Goal: Information Seeking & Learning: Learn about a topic

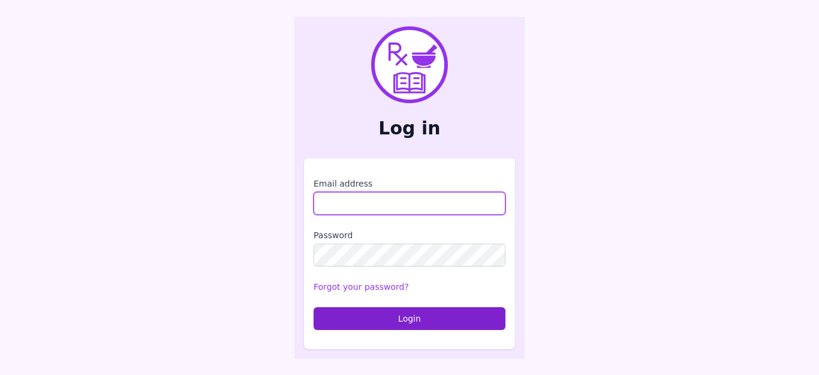
type input "**********"
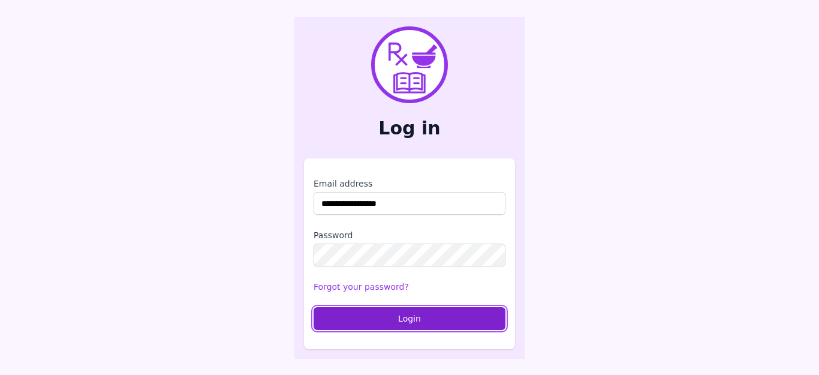
click at [393, 316] on button "Login" at bounding box center [410, 318] width 192 height 23
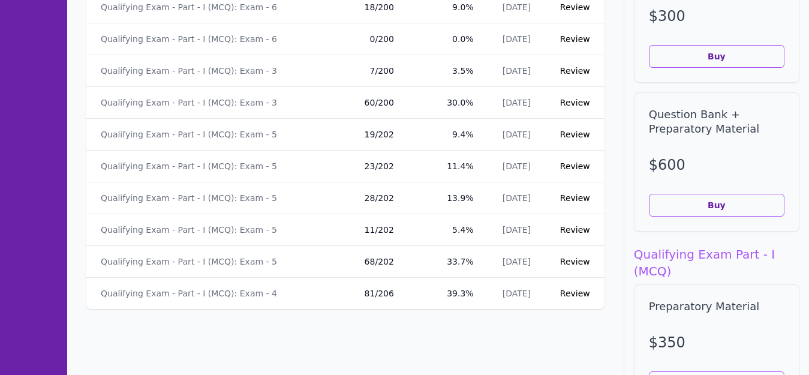
scroll to position [1857, 0]
click at [570, 100] on link "Review" at bounding box center [575, 102] width 30 height 10
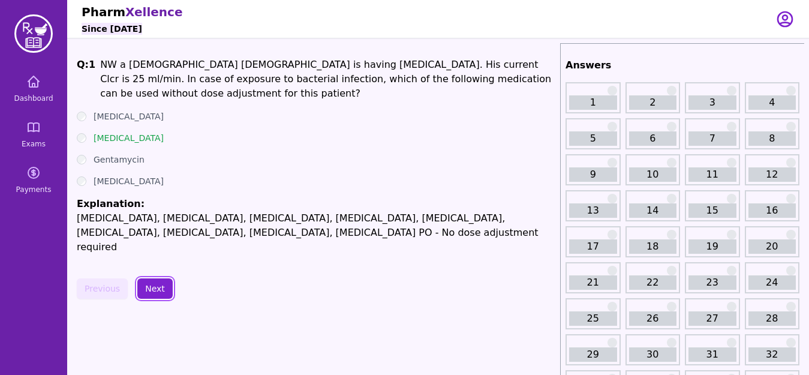
click at [152, 278] on button "Next" at bounding box center [154, 288] width 35 height 20
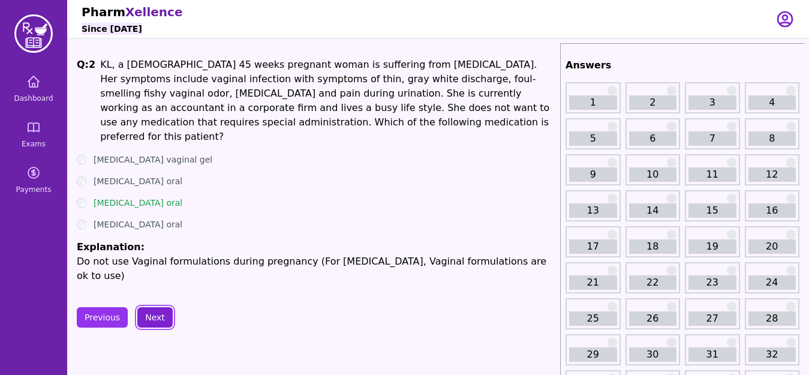
click at [156, 307] on button "Next" at bounding box center [154, 317] width 35 height 20
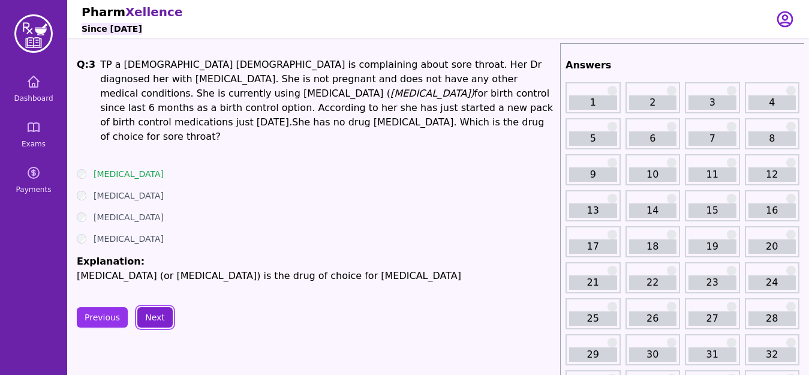
click at [157, 307] on button "Next" at bounding box center [154, 317] width 35 height 20
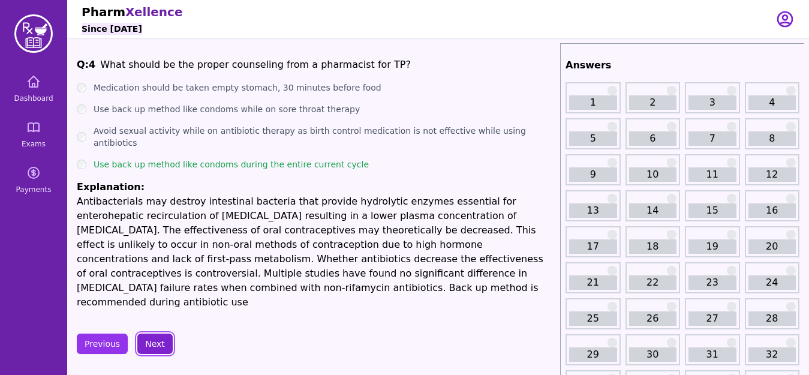
click at [149, 333] on button "Next" at bounding box center [154, 343] width 35 height 20
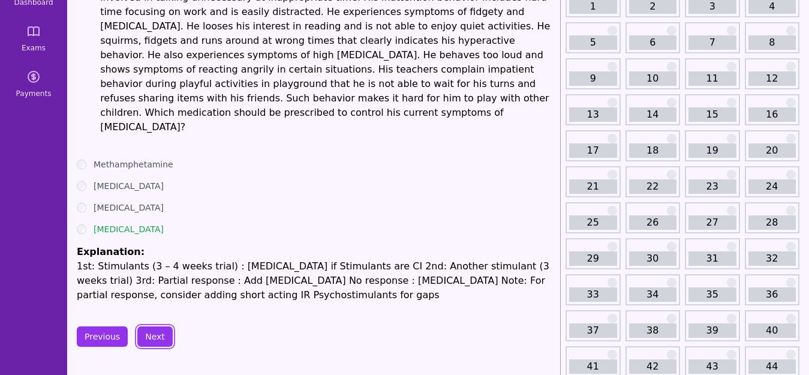
scroll to position [120, 0]
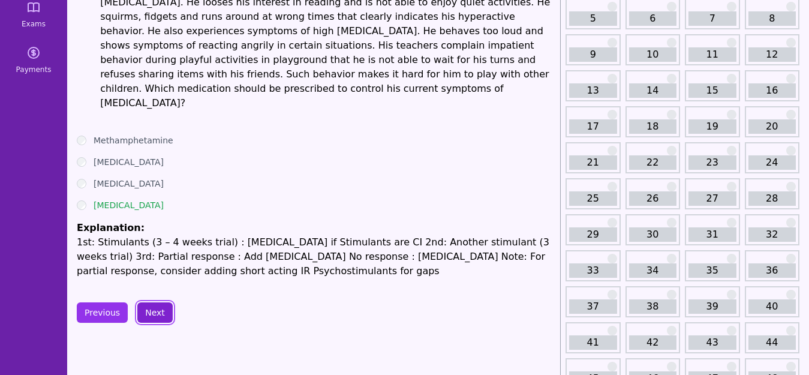
click at [152, 302] on button "Next" at bounding box center [154, 312] width 35 height 20
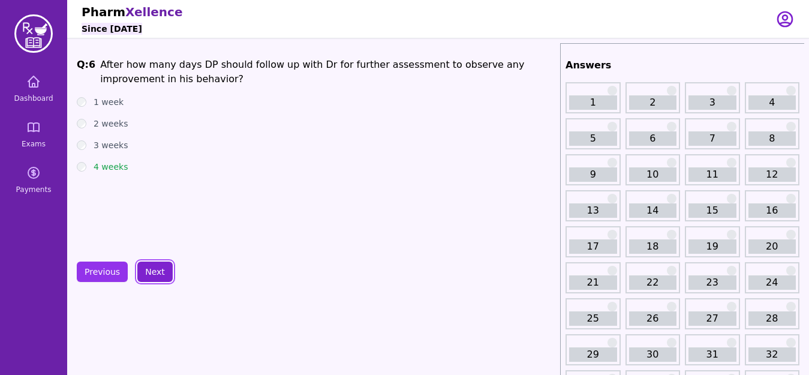
click at [149, 273] on button "Next" at bounding box center [154, 271] width 35 height 20
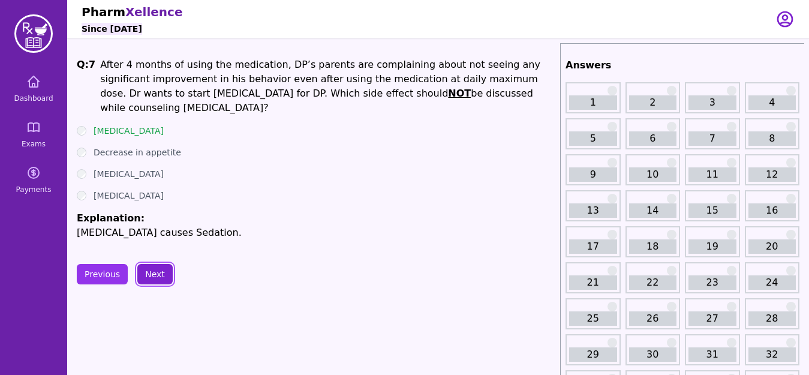
click at [155, 274] on button "Next" at bounding box center [154, 274] width 35 height 20
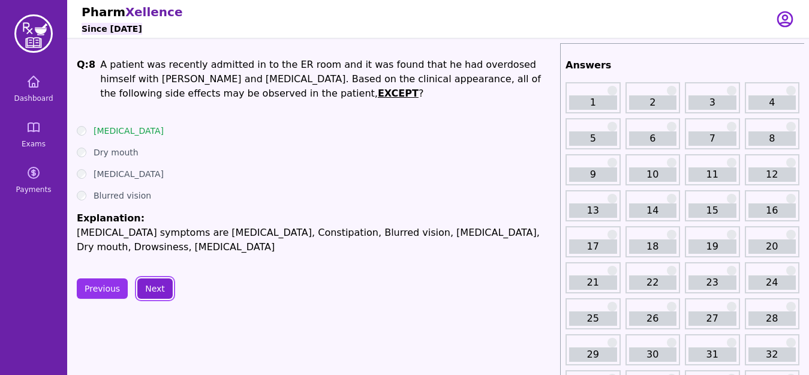
click at [146, 293] on button "Next" at bounding box center [154, 288] width 35 height 20
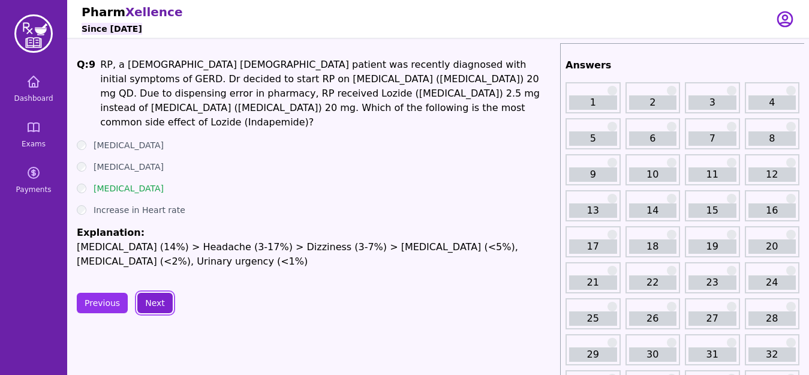
click at [146, 293] on button "Next" at bounding box center [154, 303] width 35 height 20
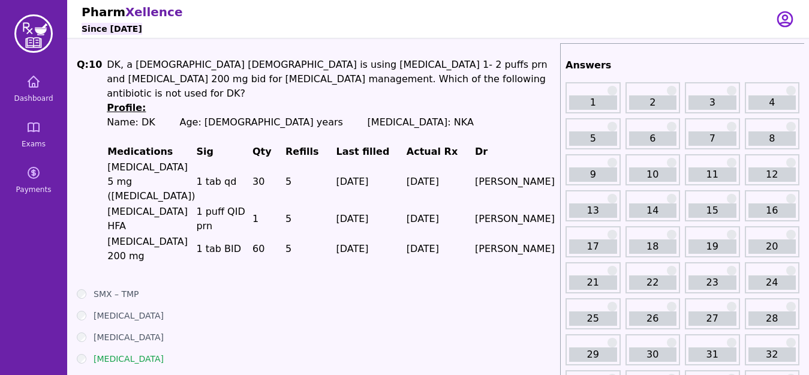
click at [550, 212] on p "[PERSON_NAME]" at bounding box center [515, 219] width 80 height 14
click at [582, 180] on link "9" at bounding box center [593, 174] width 48 height 14
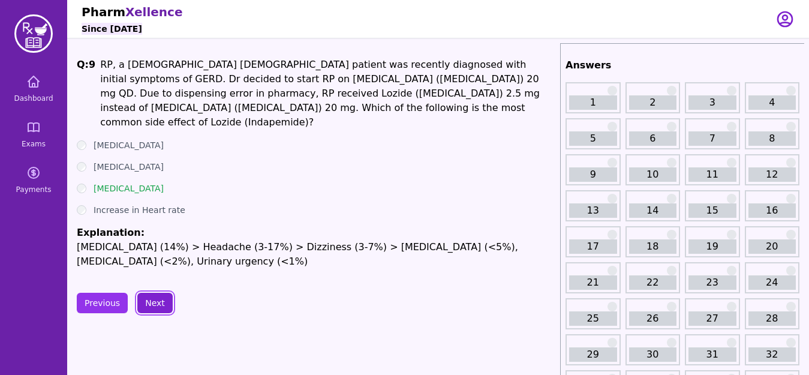
click at [150, 293] on button "Next" at bounding box center [154, 303] width 35 height 20
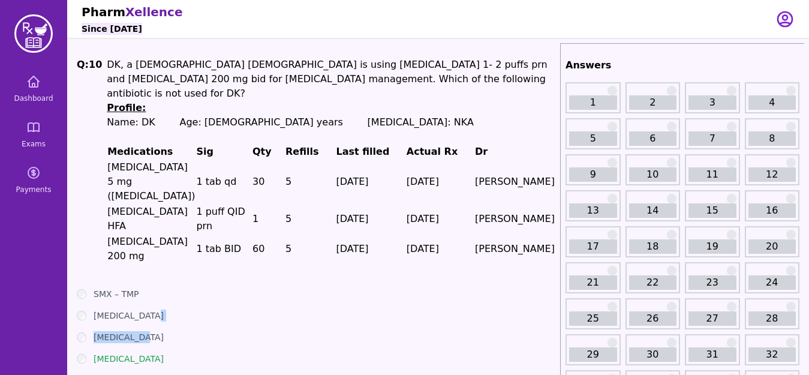
drag, startPoint x: 177, startPoint y: 287, endPoint x: 177, endPoint y: 294, distance: 7.2
click at [177, 294] on ul "SMX – TMP [MEDICAL_DATA] [MEDICAL_DATA] [MEDICAL_DATA] Explanation: [MEDICAL_DA…" at bounding box center [316, 345] width 478 height 115
click at [702, 171] on link "11" at bounding box center [712, 174] width 48 height 14
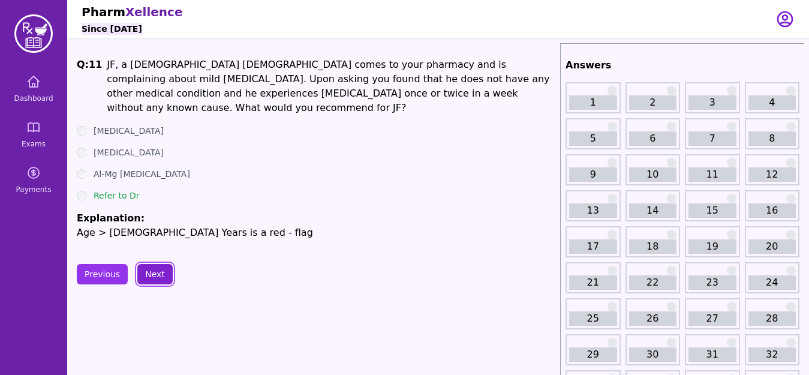
click at [159, 277] on button "Next" at bounding box center [154, 274] width 35 height 20
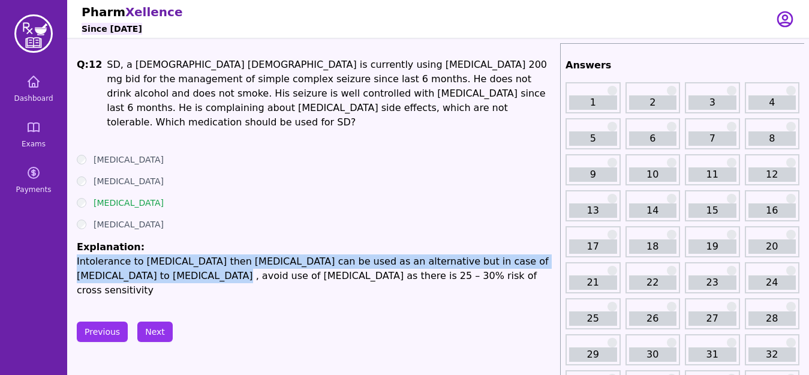
click at [168, 240] on li "Explanation: Intolerance to [MEDICAL_DATA] then [MEDICAL_DATA] can be used as a…" at bounding box center [316, 269] width 478 height 58
click at [189, 201] on ul "[MEDICAL_DATA] [MEDICAL_DATA] [MEDICAL_DATA] [MEDICAL_DATA] Explanation: Intole…" at bounding box center [316, 225] width 478 height 144
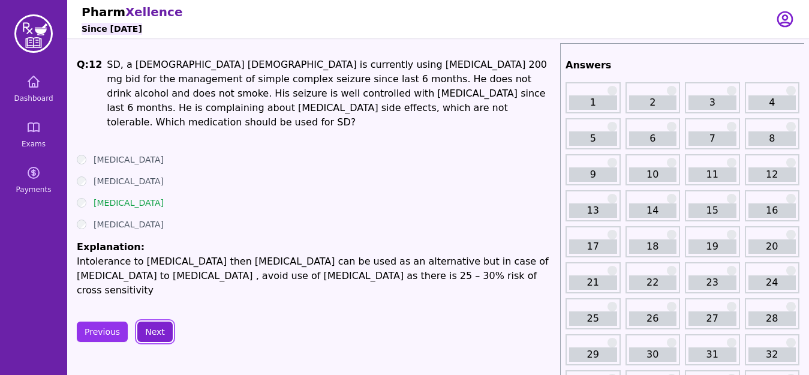
click at [152, 321] on button "Next" at bounding box center [154, 331] width 35 height 20
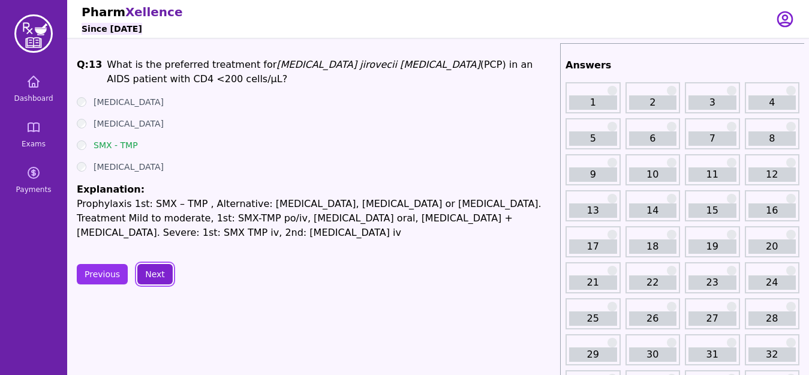
click at [156, 273] on button "Next" at bounding box center [154, 274] width 35 height 20
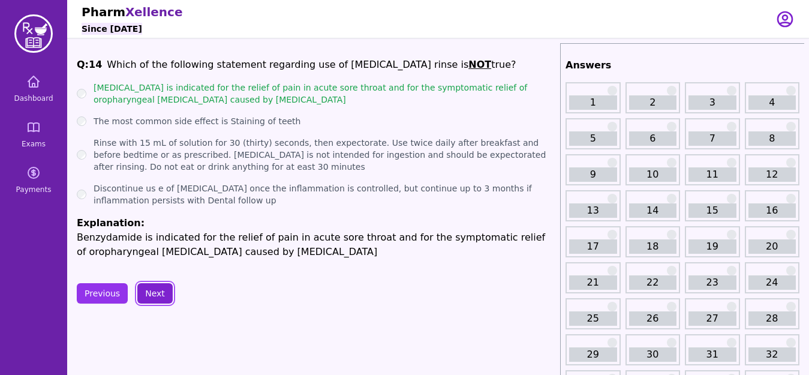
click at [155, 294] on button "Next" at bounding box center [154, 293] width 35 height 20
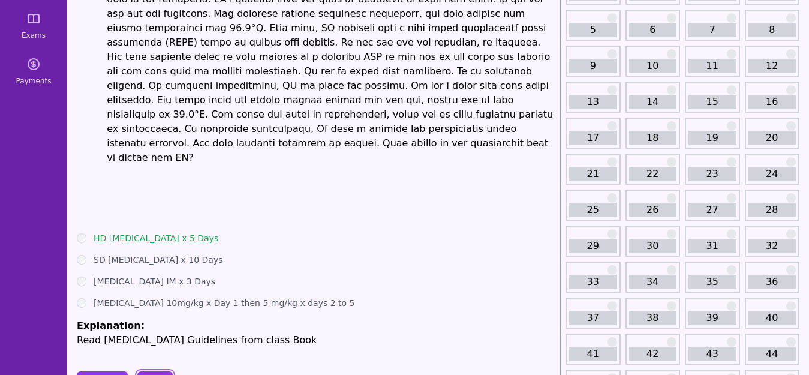
scroll to position [128, 0]
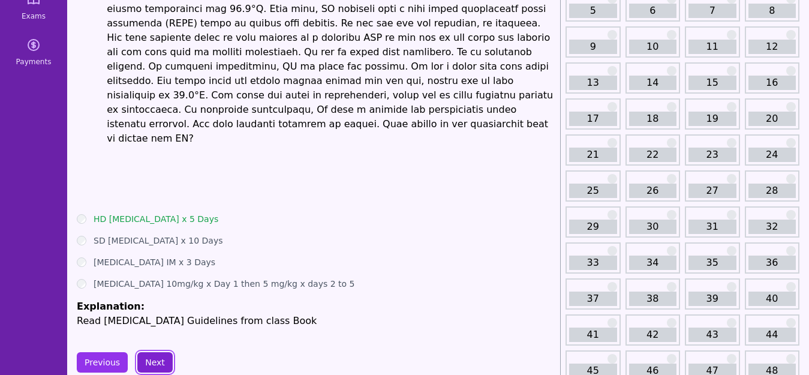
click at [149, 352] on button "Next" at bounding box center [154, 362] width 35 height 20
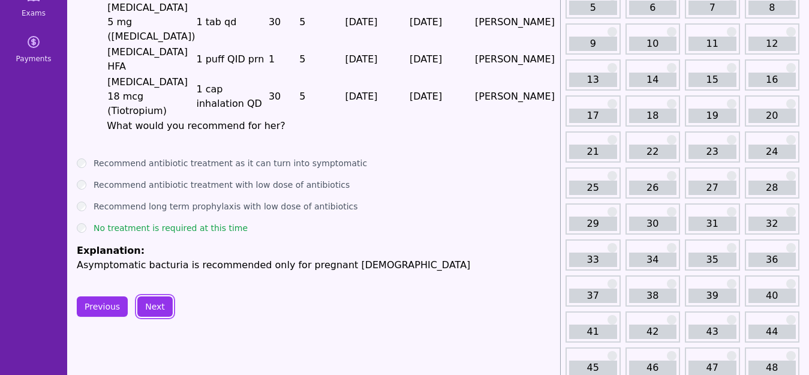
scroll to position [169, 0]
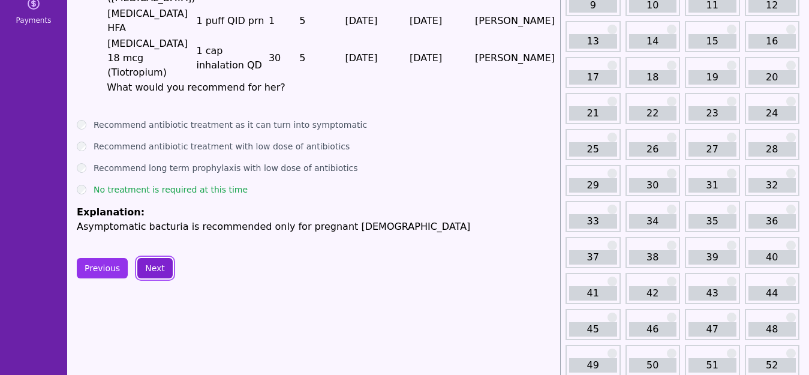
click at [161, 258] on button "Next" at bounding box center [154, 268] width 35 height 20
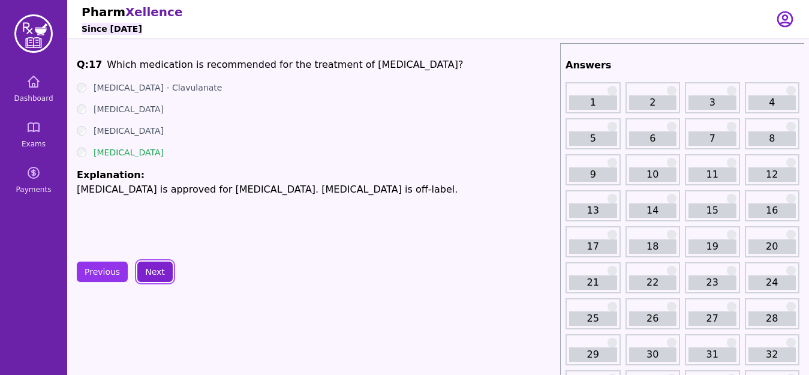
click at [161, 281] on button "Next" at bounding box center [154, 271] width 35 height 20
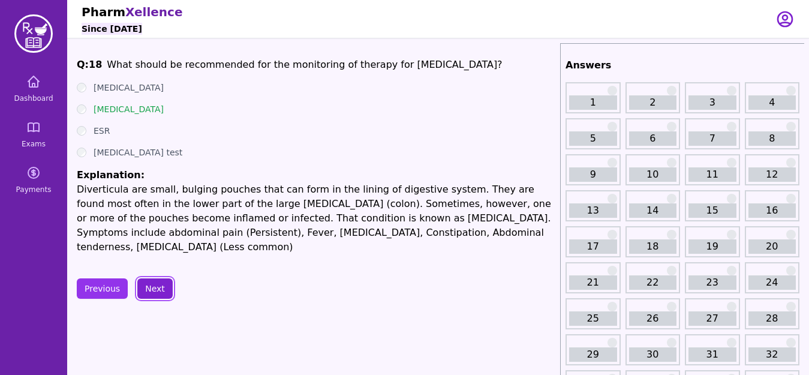
click at [157, 278] on button "Next" at bounding box center [154, 288] width 35 height 20
